Goal: Navigation & Orientation: Find specific page/section

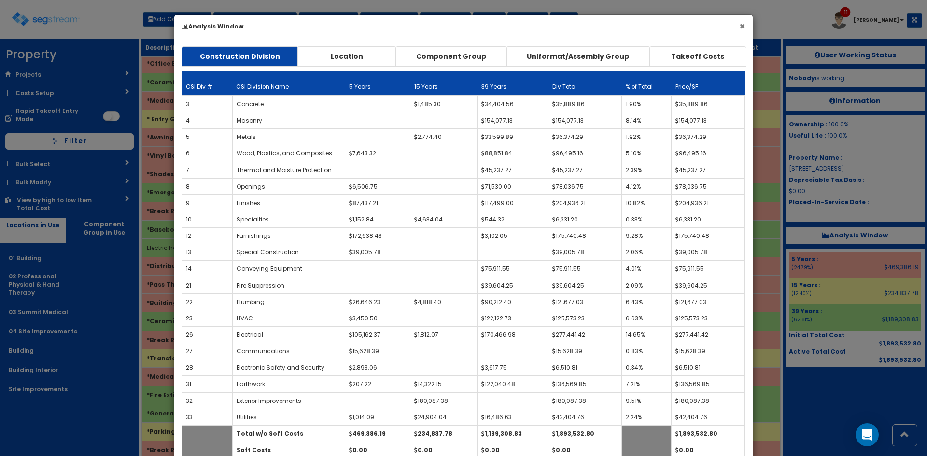
click at [741, 28] on button "×" at bounding box center [742, 26] width 6 height 10
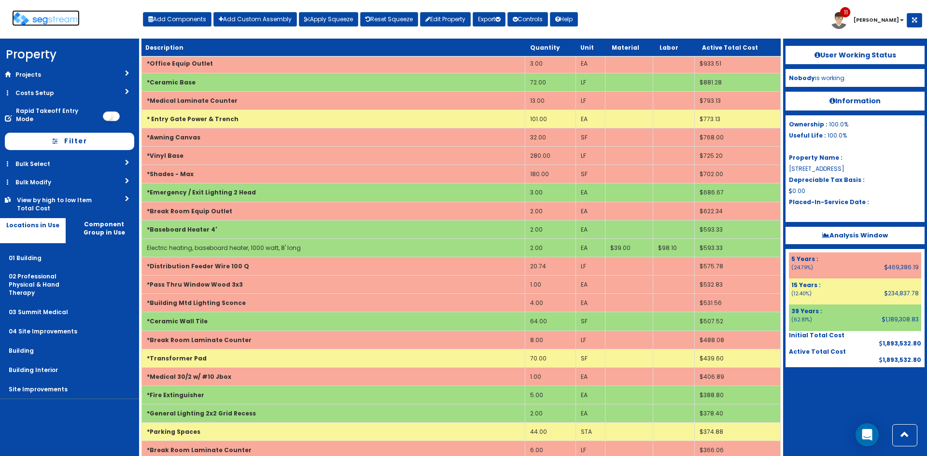
click at [43, 20] on img at bounding box center [46, 19] width 68 height 14
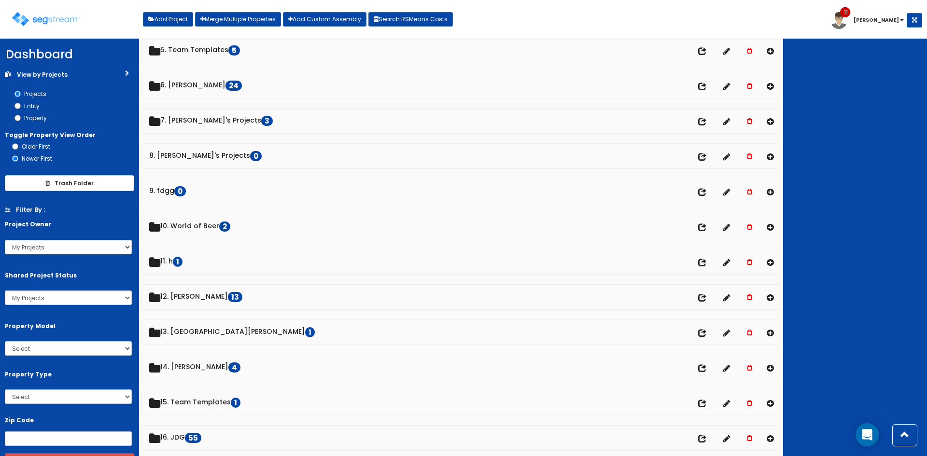
scroll to position [181, 0]
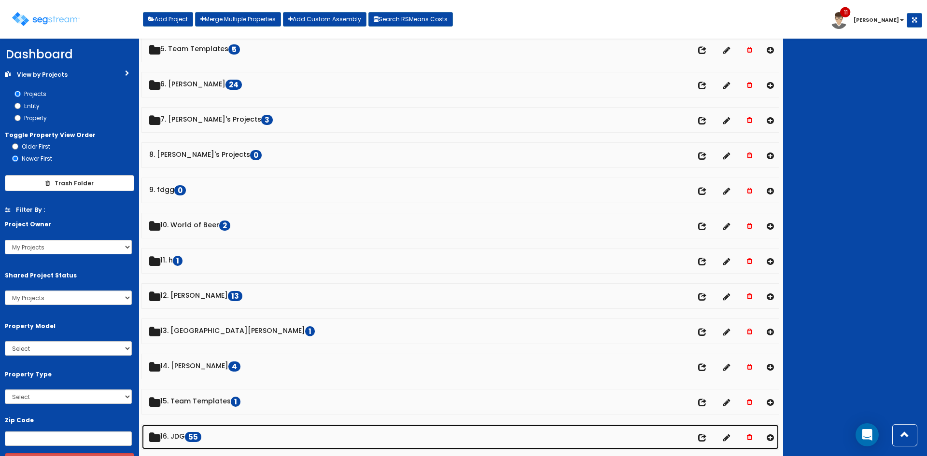
click at [183, 436] on link "16. JDG 55" at bounding box center [460, 437] width 637 height 25
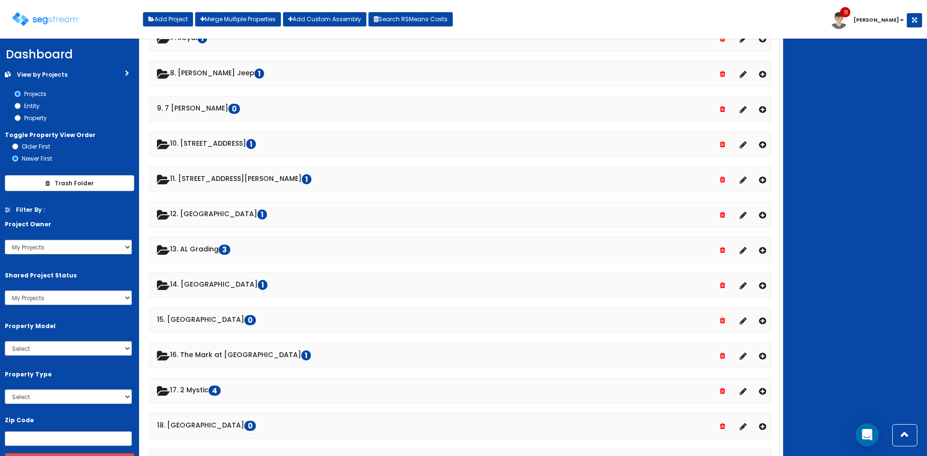
scroll to position [824, 0]
